Goal: Information Seeking & Learning: Learn about a topic

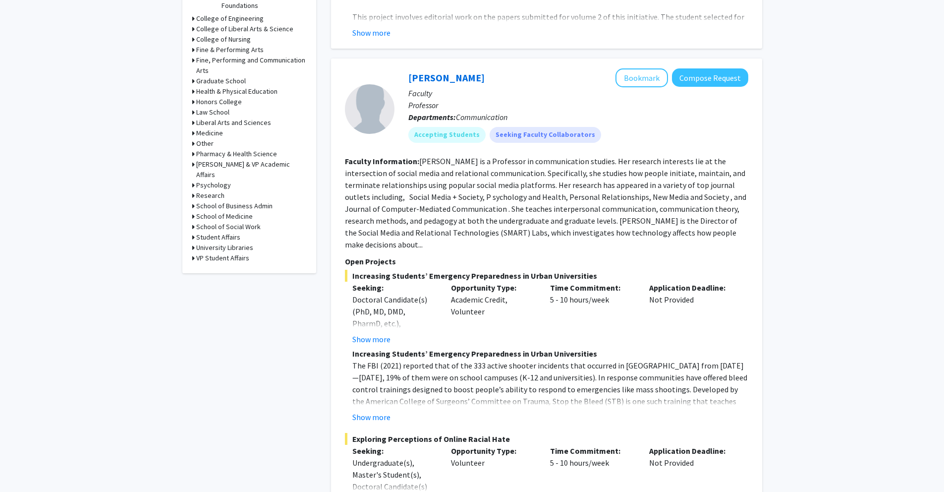
scroll to position [400, 0]
click at [192, 191] on icon at bounding box center [193, 196] width 2 height 10
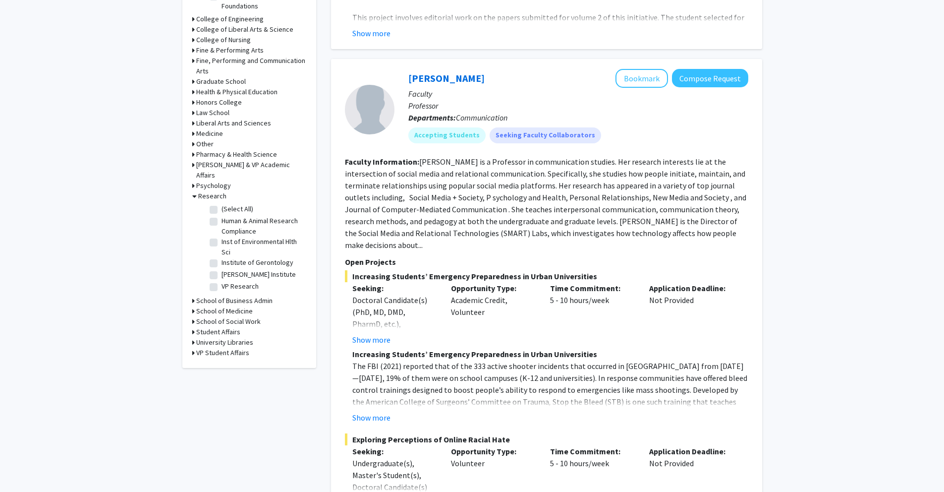
click at [193, 134] on icon at bounding box center [193, 133] width 2 height 10
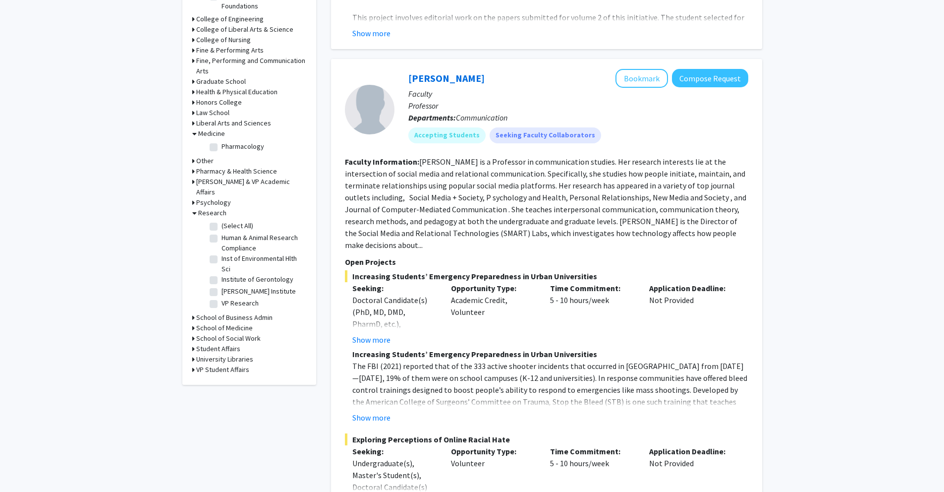
click at [222, 148] on label "Pharmacology" at bounding box center [243, 146] width 43 height 10
click at [222, 148] on input "Pharmacology" at bounding box center [225, 144] width 6 height 6
checkbox input "true"
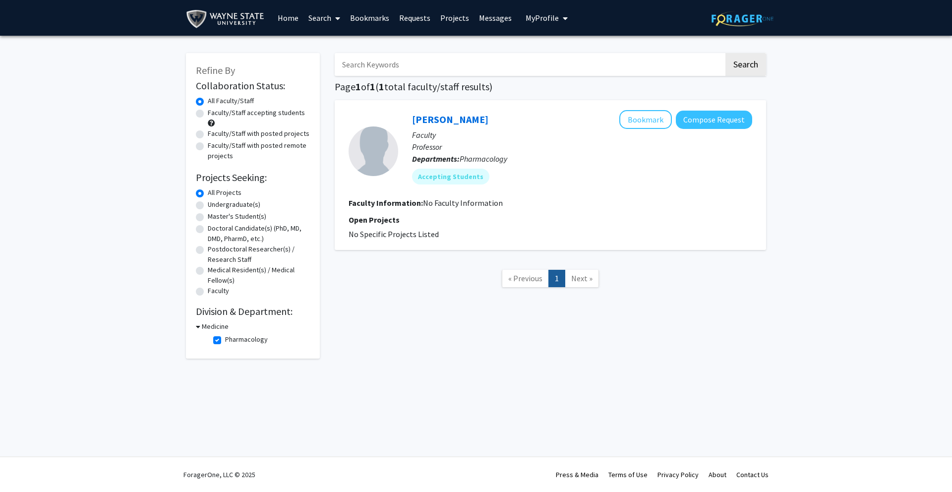
click at [225, 344] on label "Pharmacology" at bounding box center [246, 339] width 43 height 10
click at [225, 341] on input "Pharmacology" at bounding box center [228, 337] width 6 height 6
checkbox input "false"
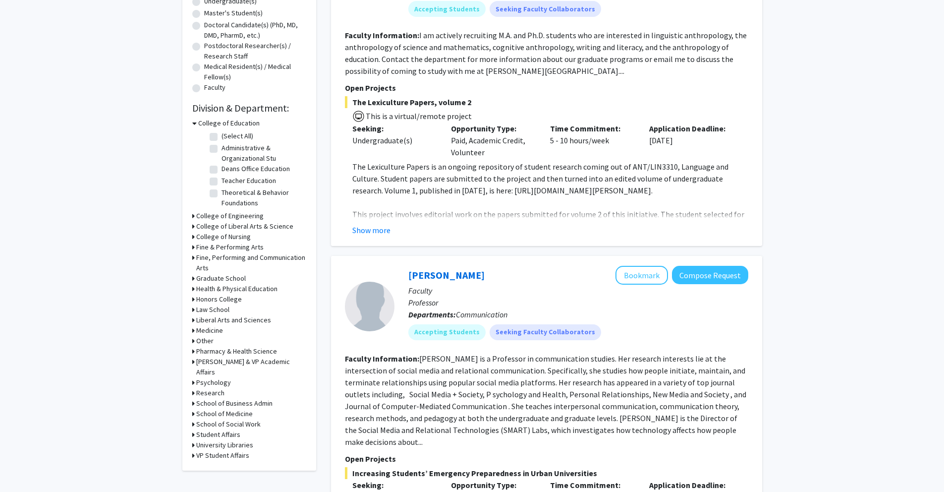
scroll to position [205, 0]
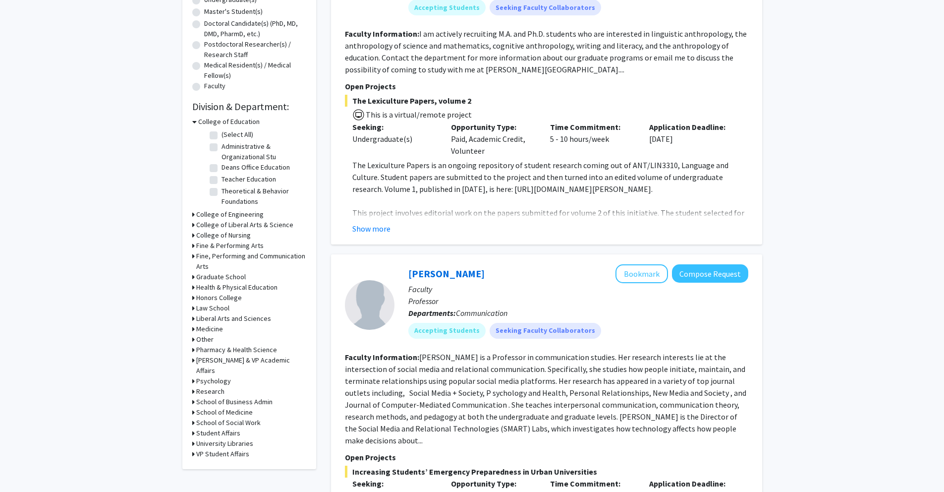
click at [217, 386] on h3 "Research" at bounding box center [210, 391] width 28 height 10
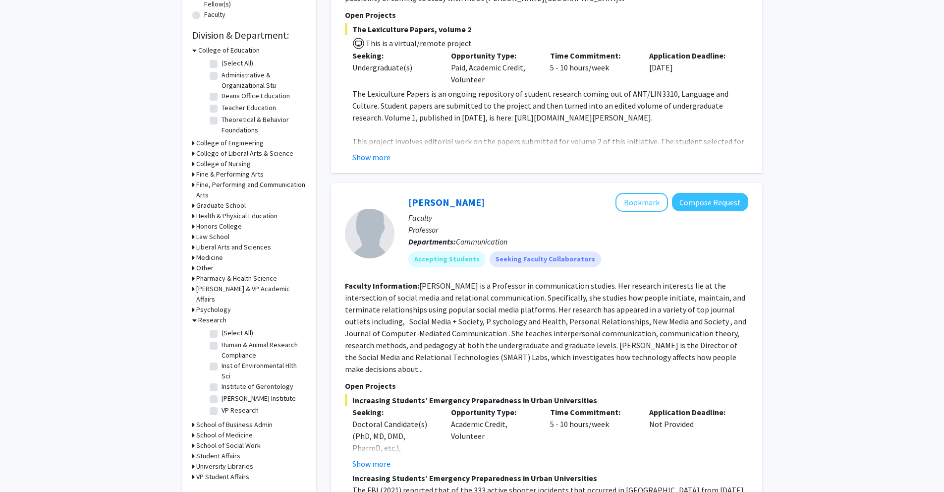
scroll to position [278, 0]
click at [236, 428] on h3 "School of Medicine" at bounding box center [224, 433] width 57 height 10
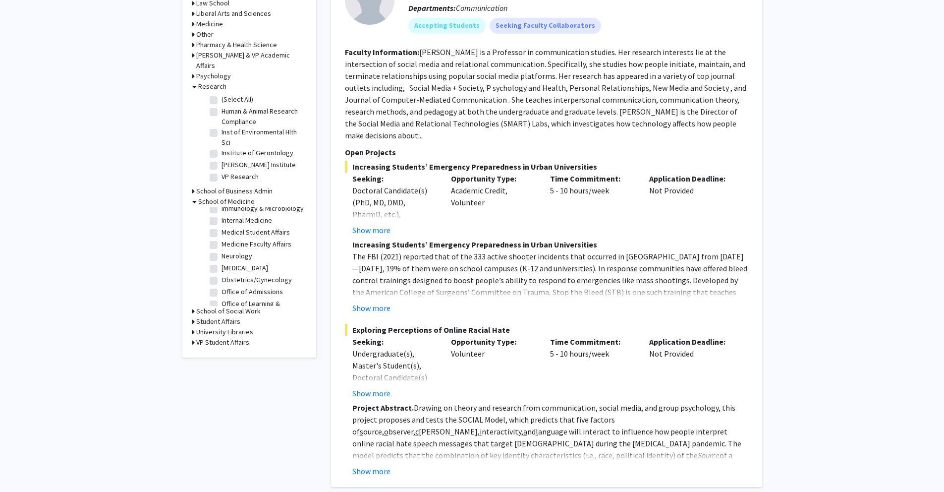
scroll to position [0, 0]
click at [222, 209] on label "(Select All)" at bounding box center [238, 214] width 32 height 10
click at [222, 209] on input "(Select All)" at bounding box center [225, 212] width 6 height 6
checkbox input "true"
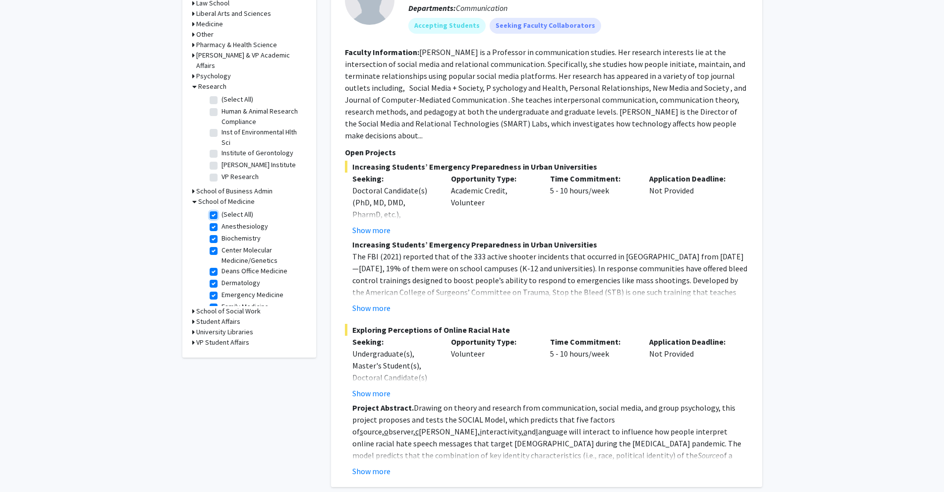
checkbox input "true"
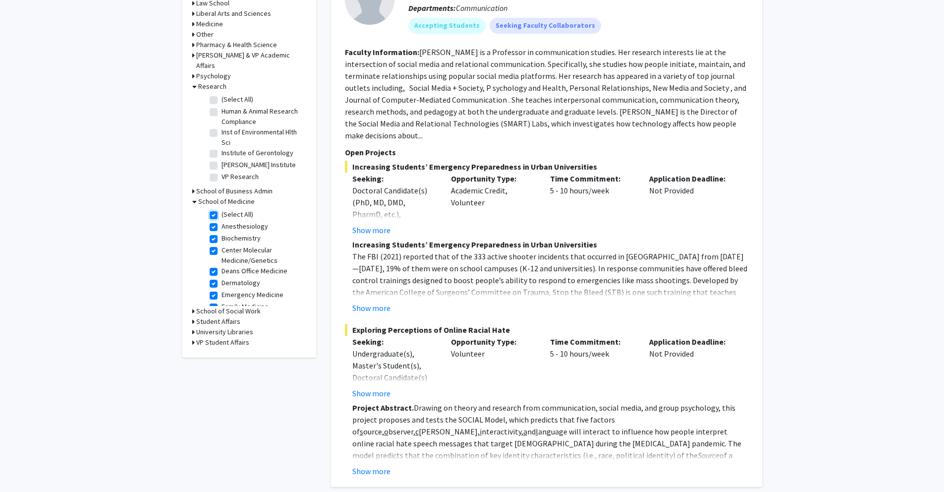
checkbox input "true"
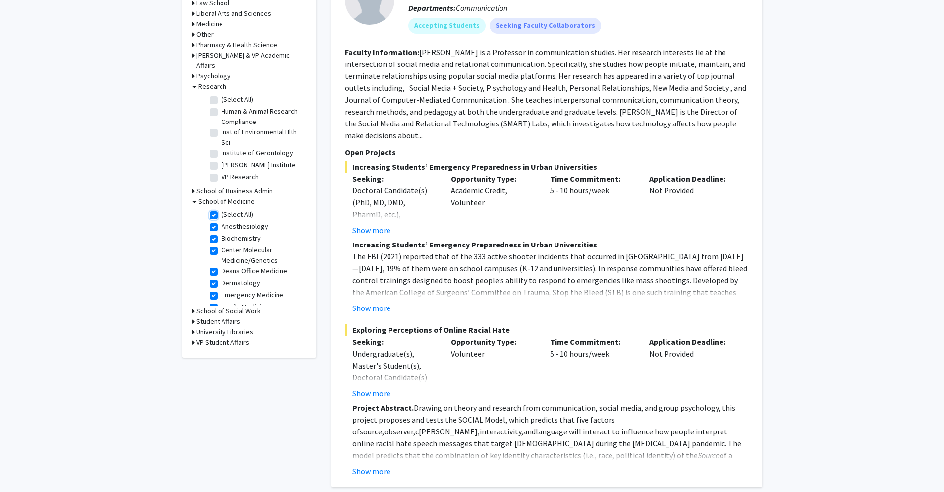
checkbox input "true"
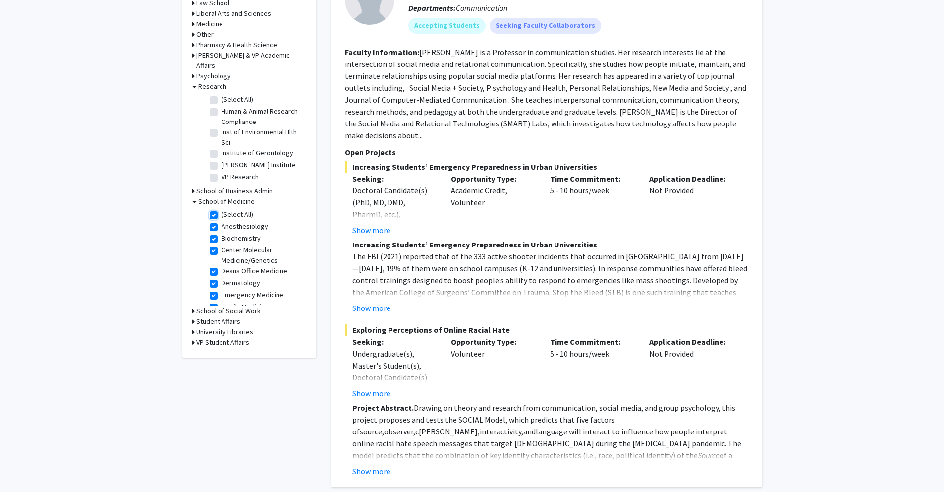
checkbox input "true"
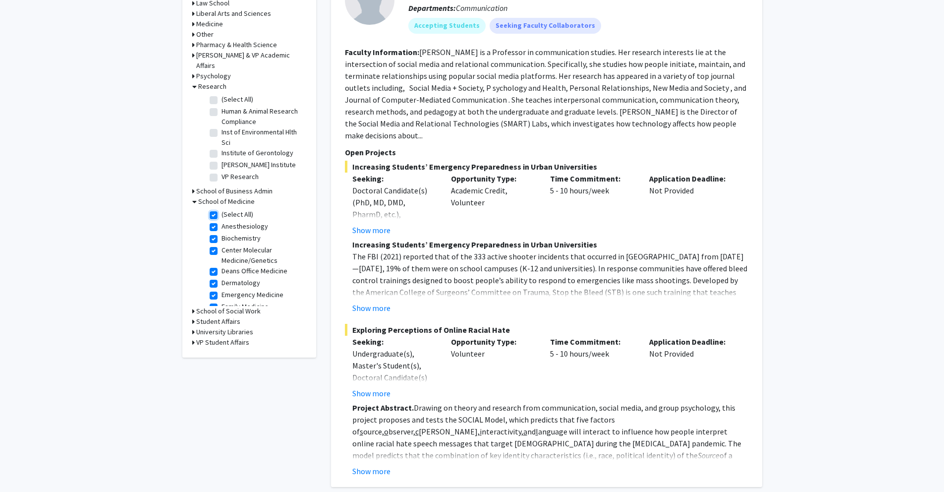
checkbox input "true"
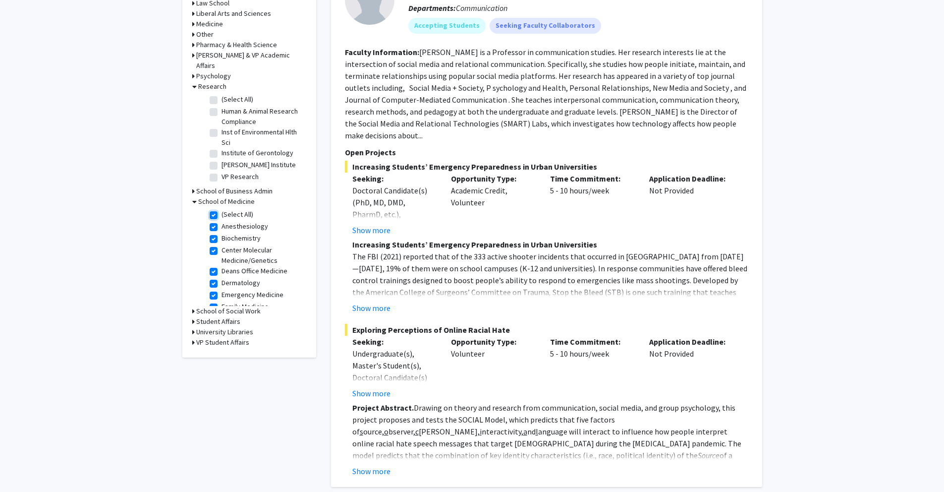
checkbox input "true"
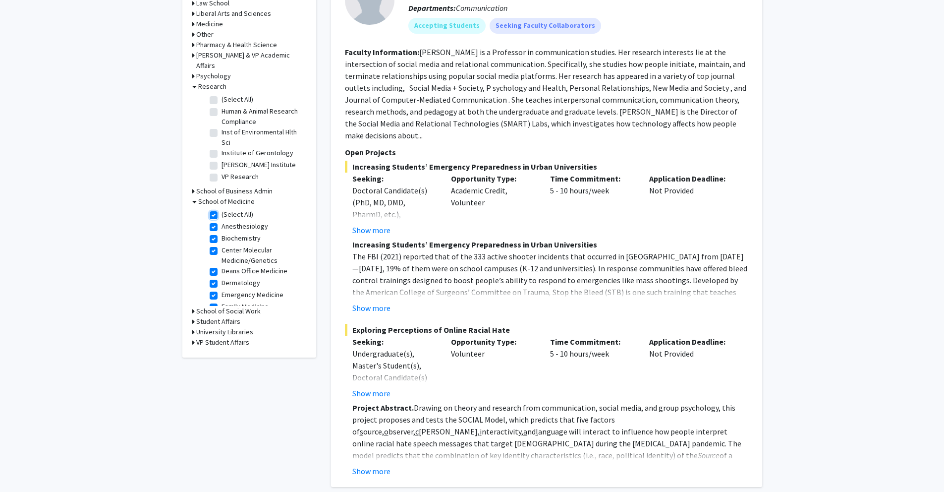
checkbox input "true"
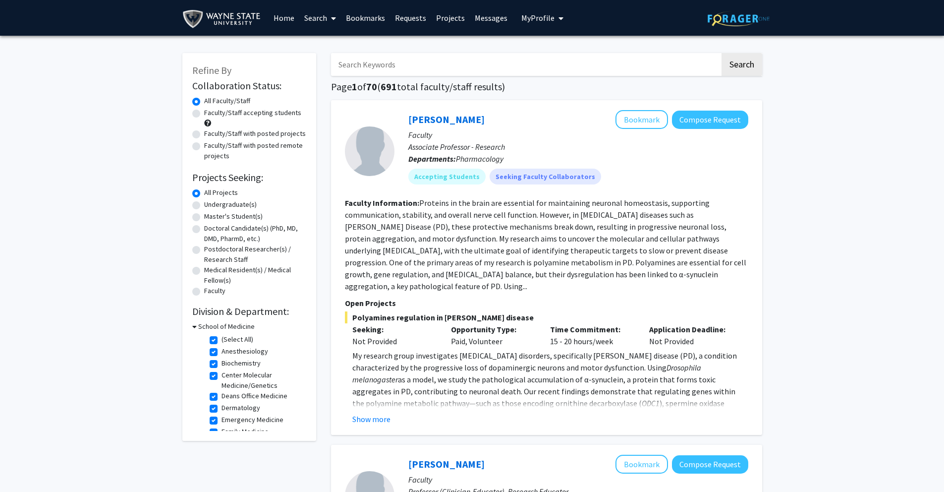
click at [204, 229] on label "Doctoral Candidate(s) (PhD, MD, DMD, PharmD, etc.)" at bounding box center [255, 233] width 102 height 21
click at [204, 229] on input "Doctoral Candidate(s) (PhD, MD, DMD, PharmD, etc.)" at bounding box center [207, 226] width 6 height 6
radio input "true"
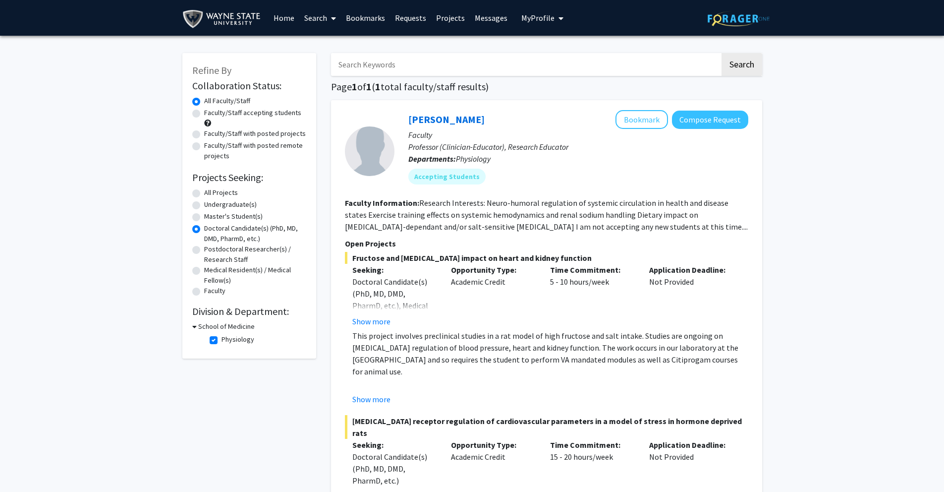
click at [547, 19] on span "My Profile" at bounding box center [537, 18] width 33 height 10
click at [557, 53] on span "View Profile" at bounding box center [583, 57] width 60 height 11
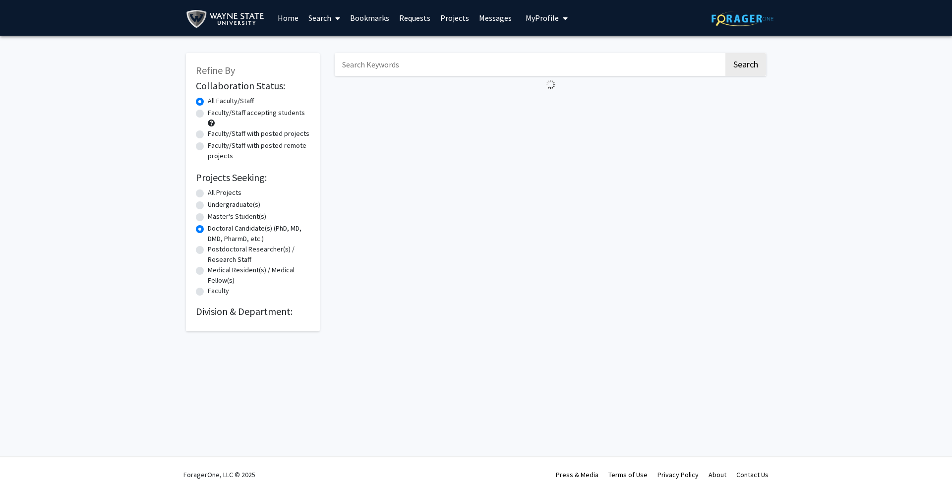
radio input "true"
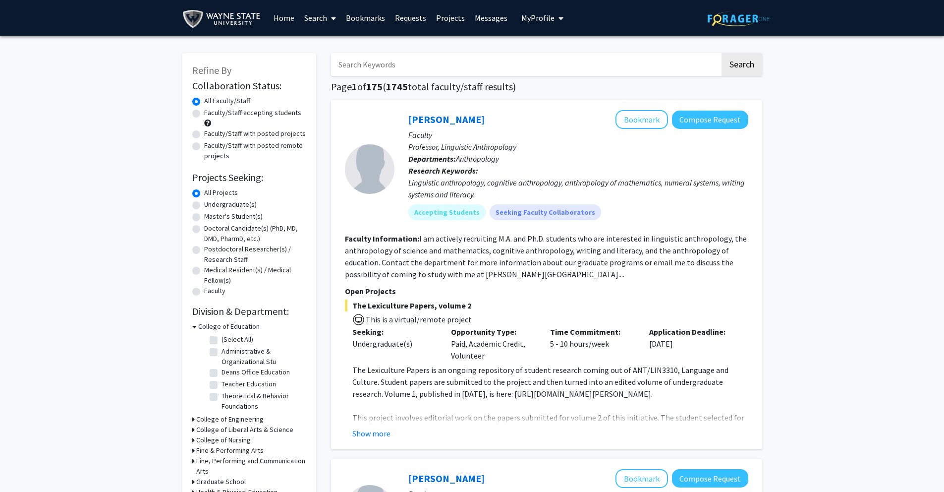
scroll to position [224, 0]
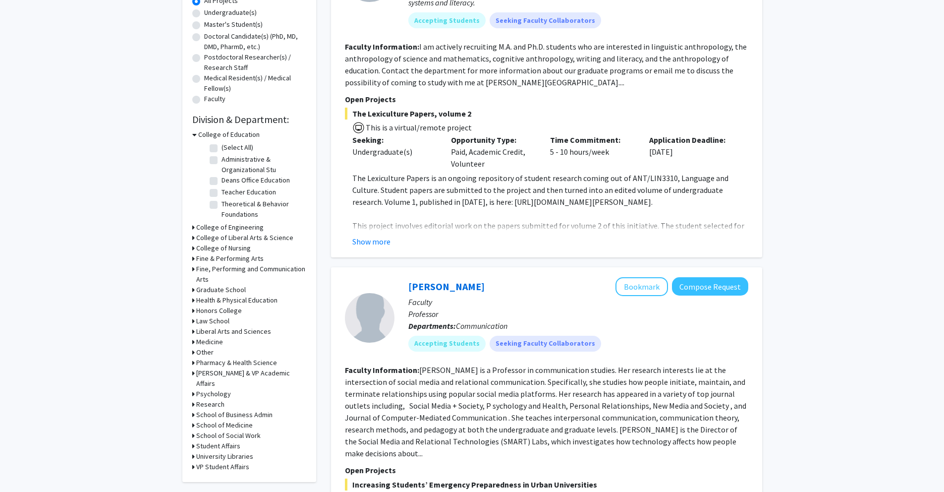
scroll to position [194, 0]
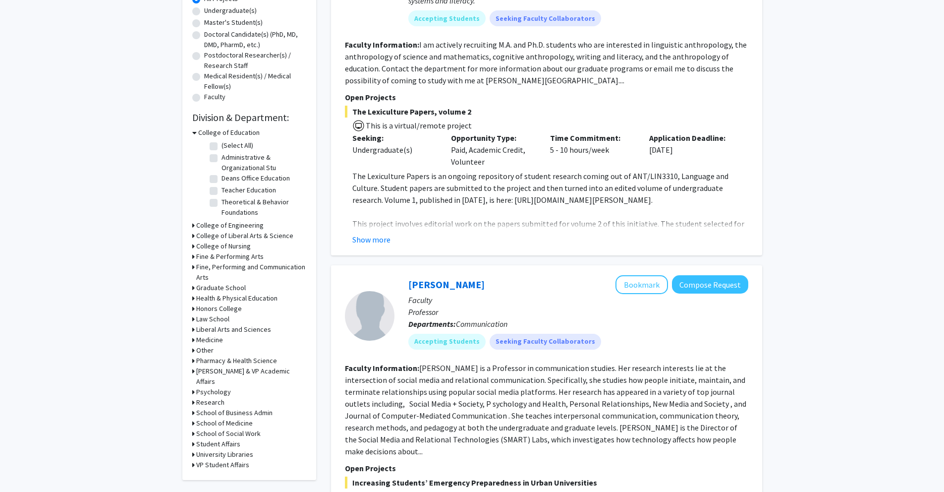
click at [210, 340] on h3 "Medicine" at bounding box center [209, 340] width 27 height 10
click at [222, 353] on label "Pharmacology" at bounding box center [243, 352] width 43 height 10
click at [222, 353] on input "Pharmacology" at bounding box center [225, 350] width 6 height 6
checkbox input "true"
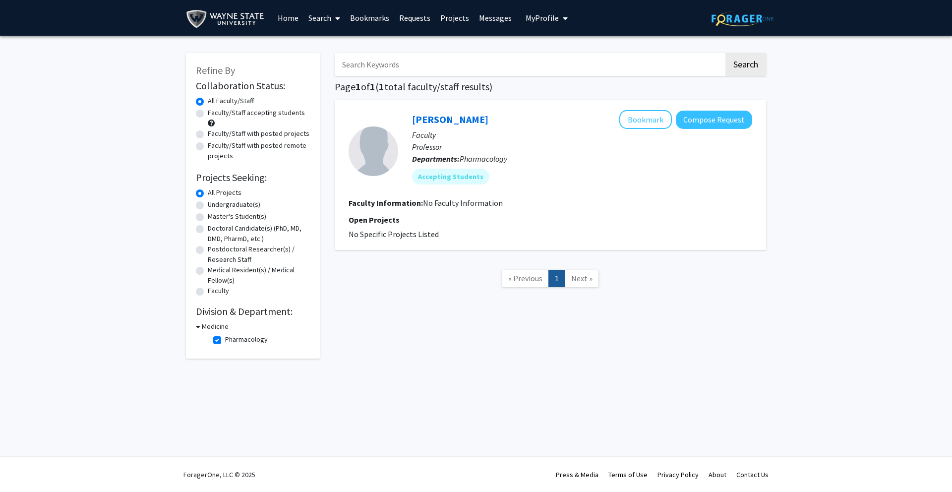
click at [195, 327] on div "Refine By Collaboration Status: Collaboration Status All Faculty/Staff Collabor…" at bounding box center [253, 205] width 134 height 305
click at [199, 328] on icon at bounding box center [198, 326] width 4 height 10
click at [199, 328] on div "Medicine" at bounding box center [253, 326] width 114 height 10
click at [196, 329] on icon at bounding box center [197, 326] width 2 height 10
click at [225, 341] on label "Pharmacology" at bounding box center [246, 339] width 43 height 10
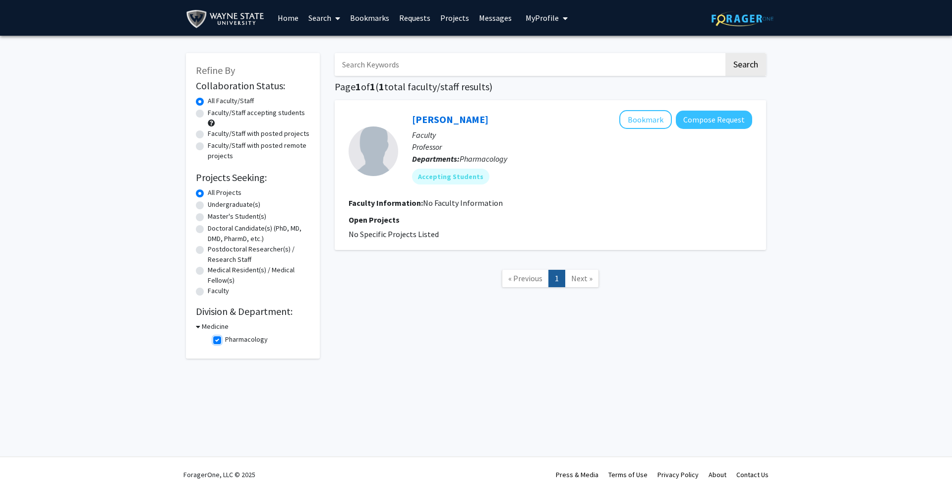
click at [225, 341] on input "Pharmacology" at bounding box center [228, 337] width 6 height 6
checkbox input "false"
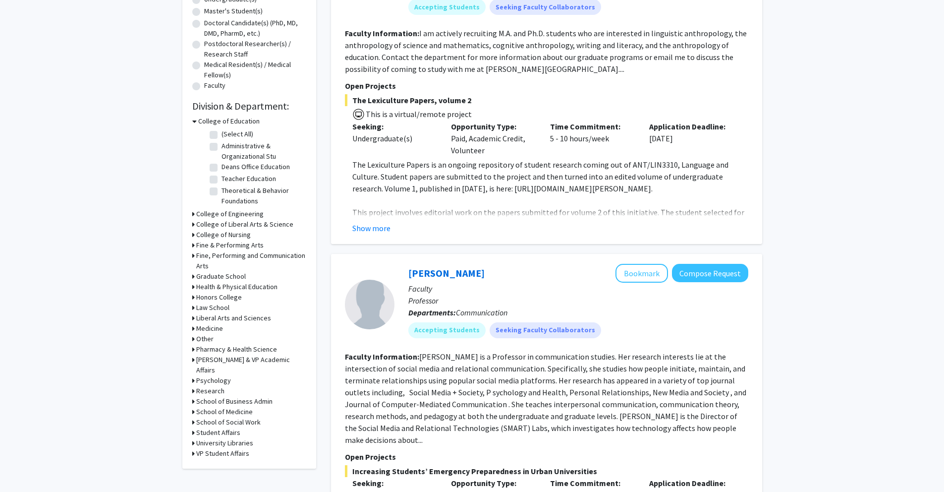
scroll to position [205, 0]
click at [230, 449] on h3 "VP Student Affairs" at bounding box center [222, 454] width 53 height 10
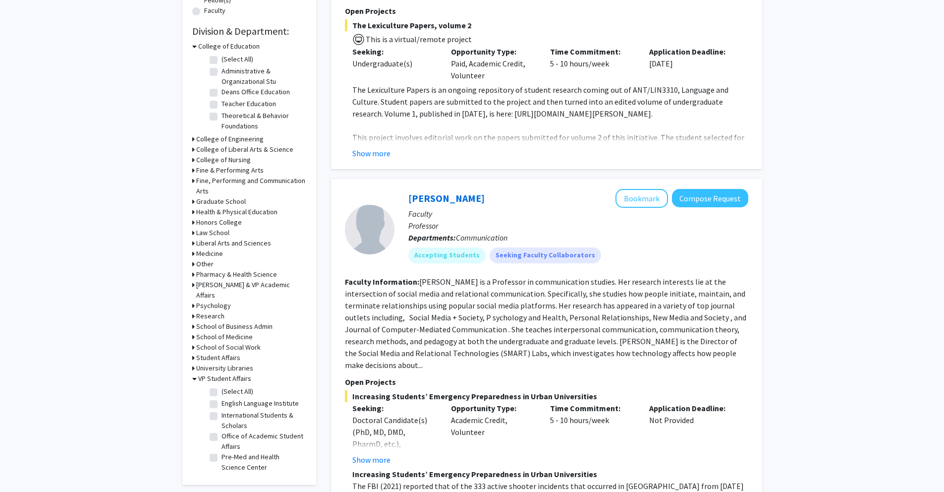
scroll to position [267, 0]
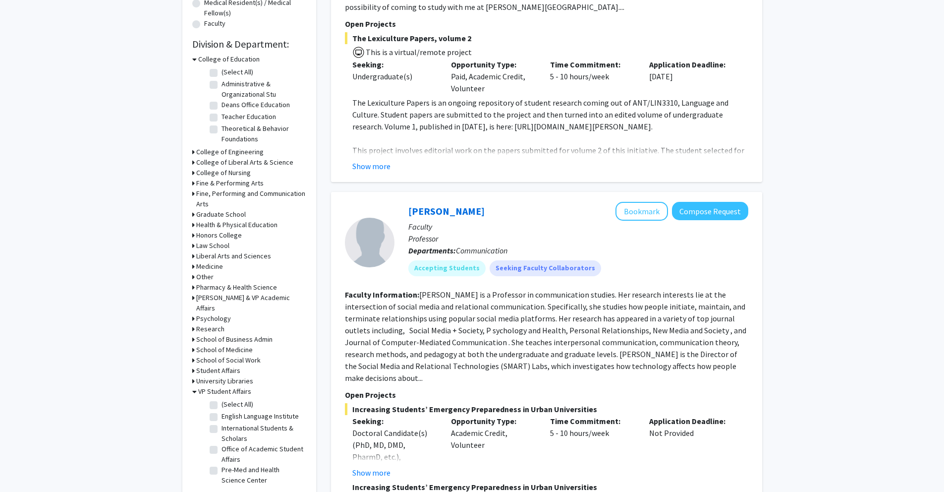
click at [239, 376] on h3 "University Libraries" at bounding box center [224, 381] width 57 height 10
click at [227, 365] on h3 "Student Affairs" at bounding box center [218, 370] width 44 height 10
click at [230, 355] on h3 "School of Social Work" at bounding box center [228, 360] width 64 height 10
click at [223, 344] on h3 "School of Medicine" at bounding box center [224, 349] width 57 height 10
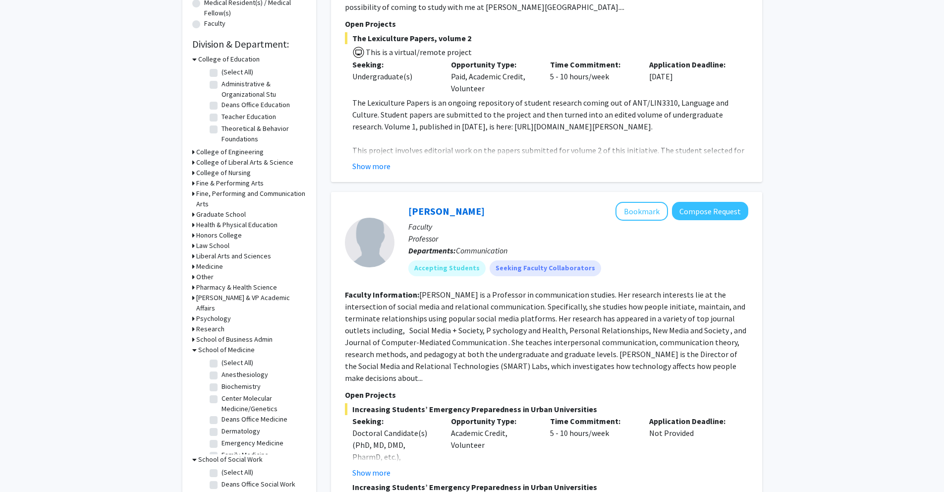
click at [222, 357] on label "(Select All)" at bounding box center [238, 362] width 32 height 10
click at [222, 357] on input "(Select All)" at bounding box center [225, 360] width 6 height 6
checkbox input "true"
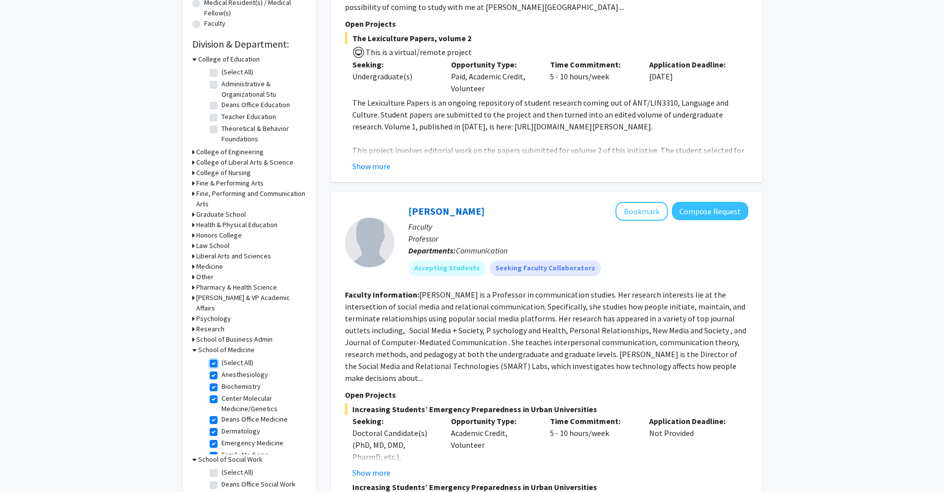
checkbox input "true"
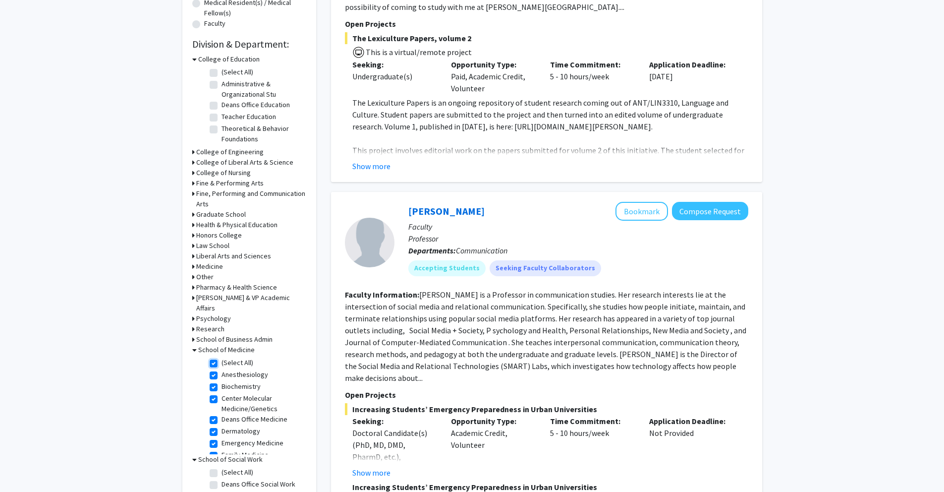
checkbox input "true"
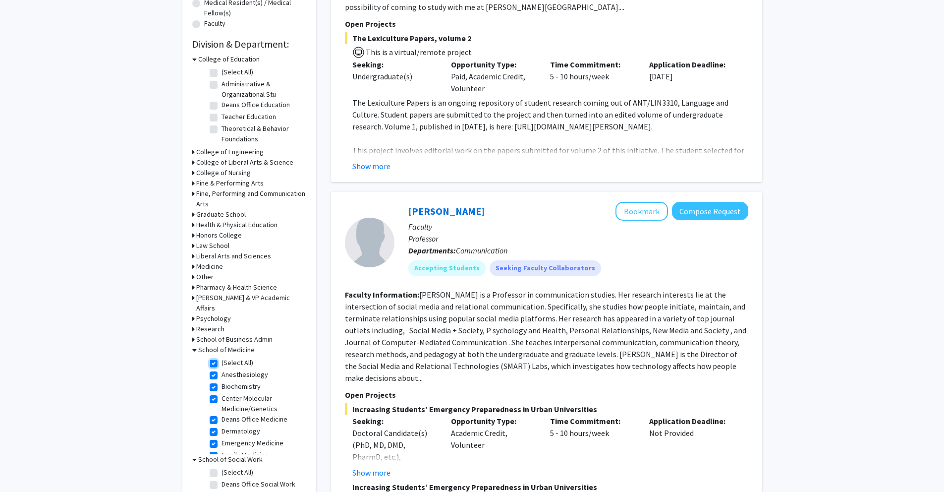
checkbox input "true"
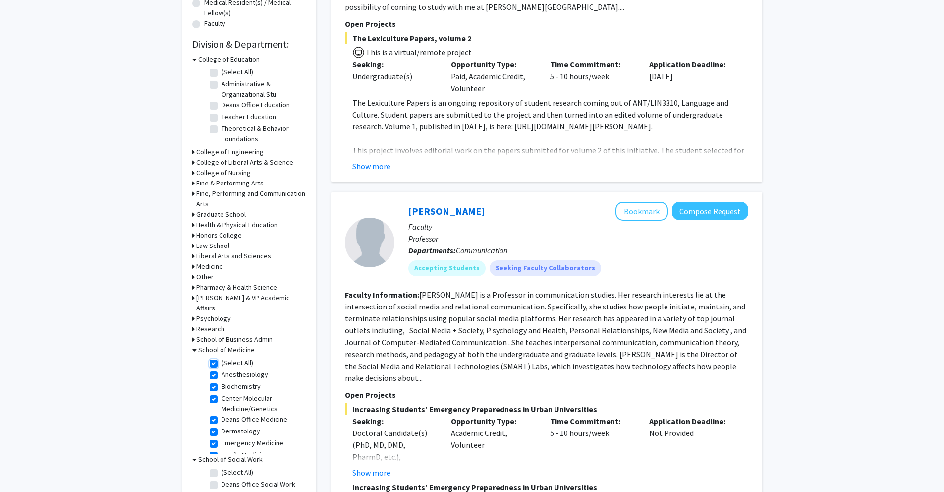
checkbox input "true"
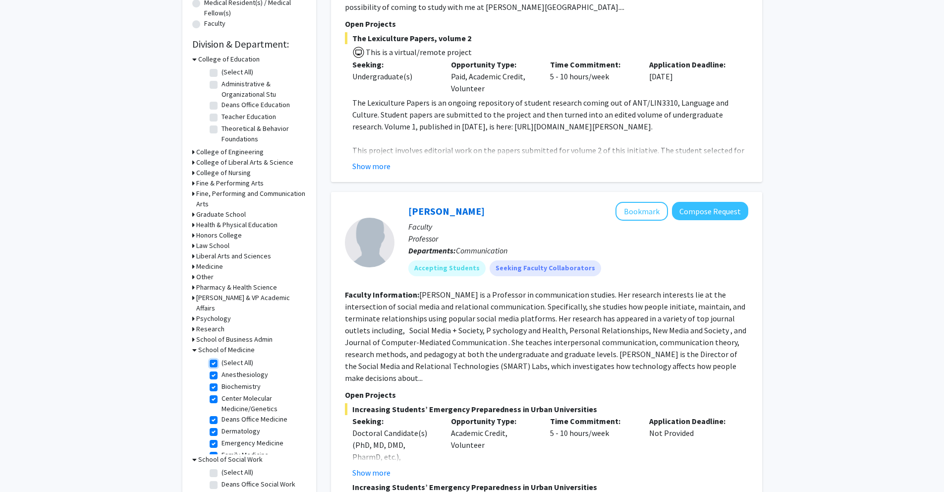
checkbox input "true"
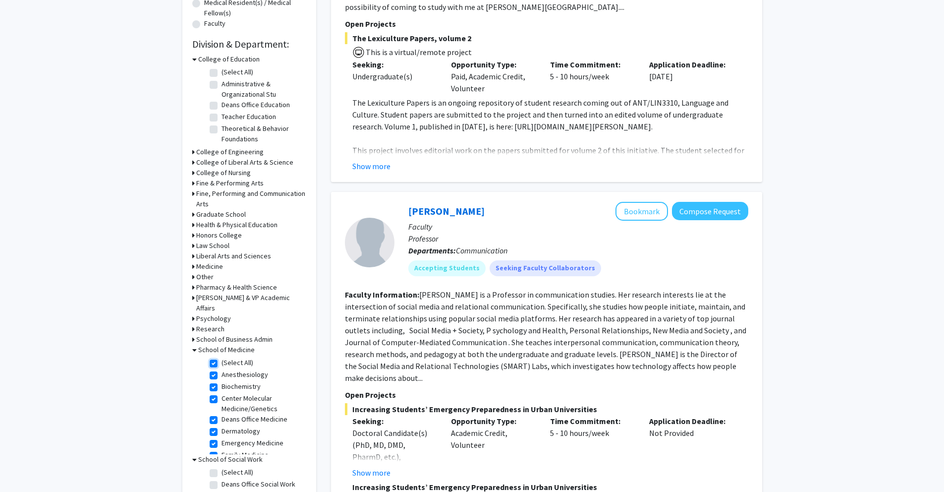
checkbox input "true"
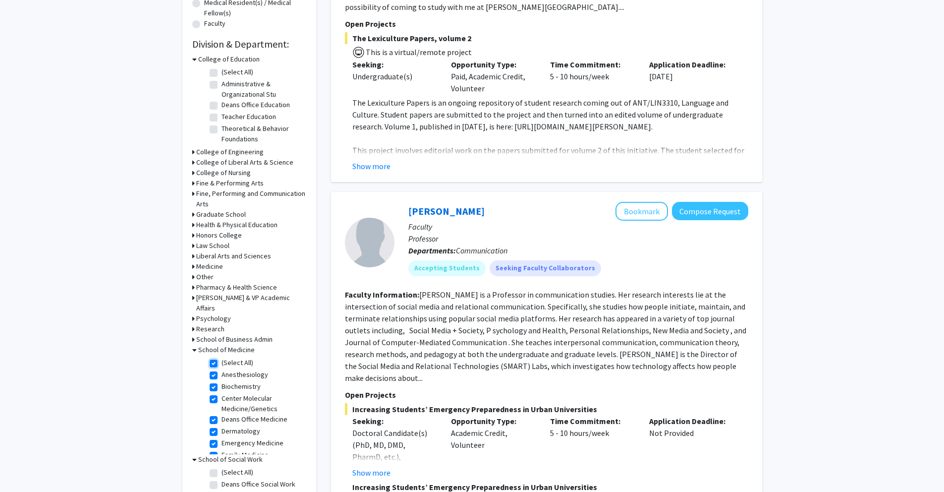
checkbox input "true"
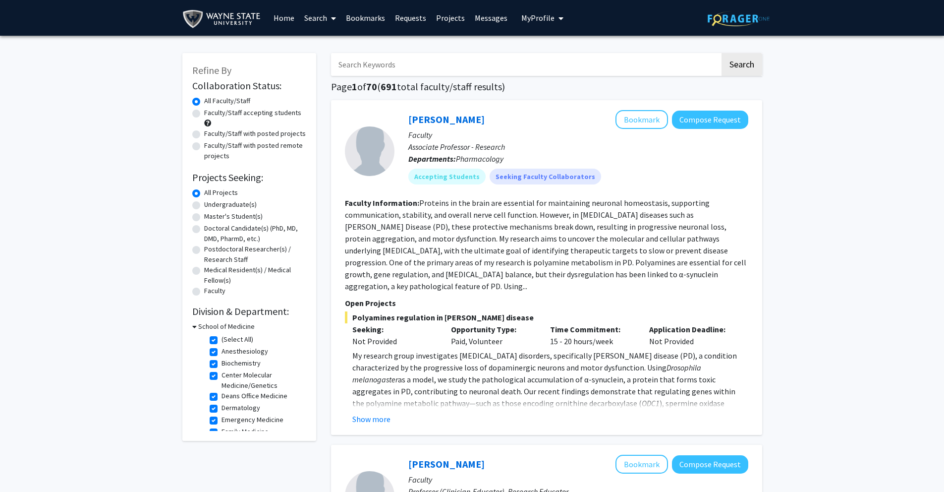
click at [204, 113] on label "Faculty/Staff accepting students" at bounding box center [252, 113] width 97 height 10
click at [204, 113] on input "Faculty/Staff accepting students" at bounding box center [207, 111] width 6 height 6
radio input "true"
click at [204, 102] on label "All Faculty/Staff" at bounding box center [227, 101] width 46 height 10
click at [204, 102] on input "All Faculty/Staff" at bounding box center [207, 99] width 6 height 6
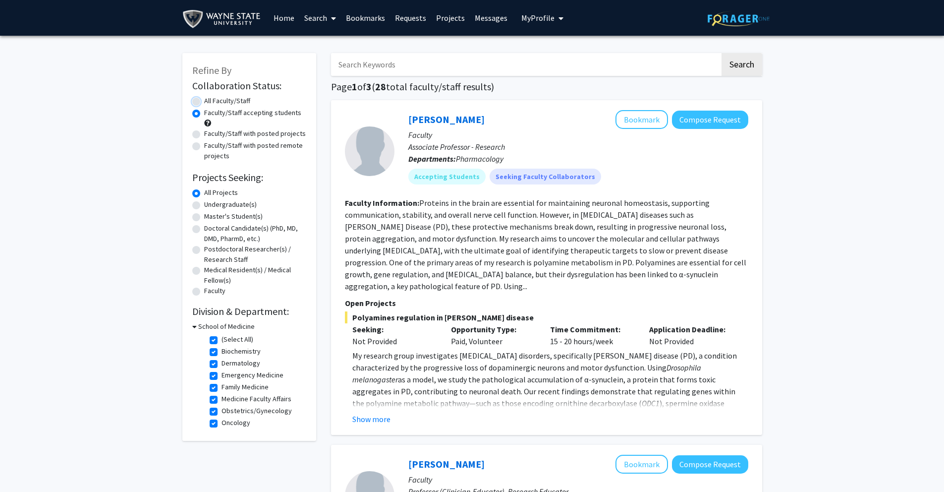
radio input "true"
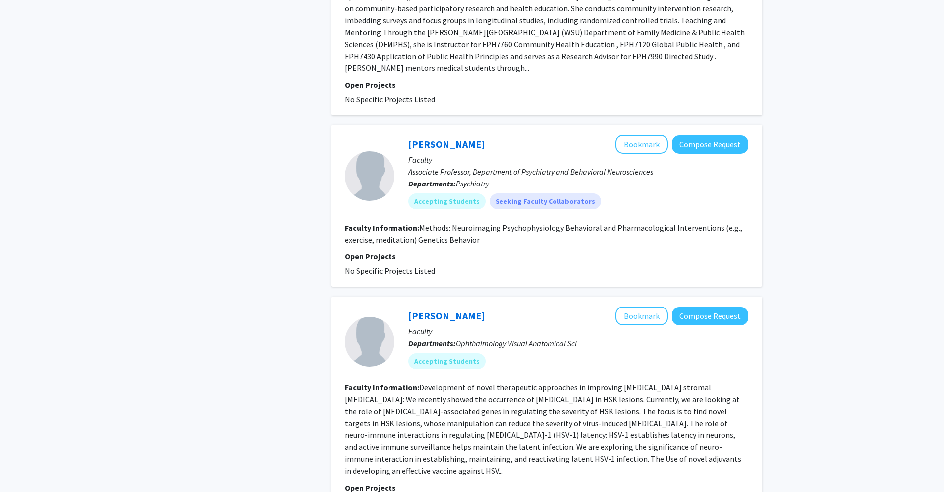
scroll to position [2315, 0]
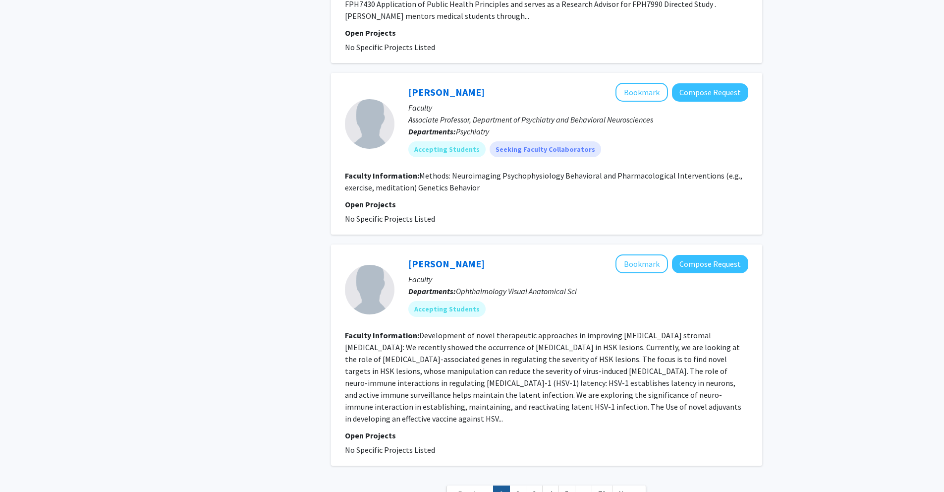
click at [519, 485] on link "2" at bounding box center [518, 493] width 17 height 17
